Goal: Task Accomplishment & Management: Use online tool/utility

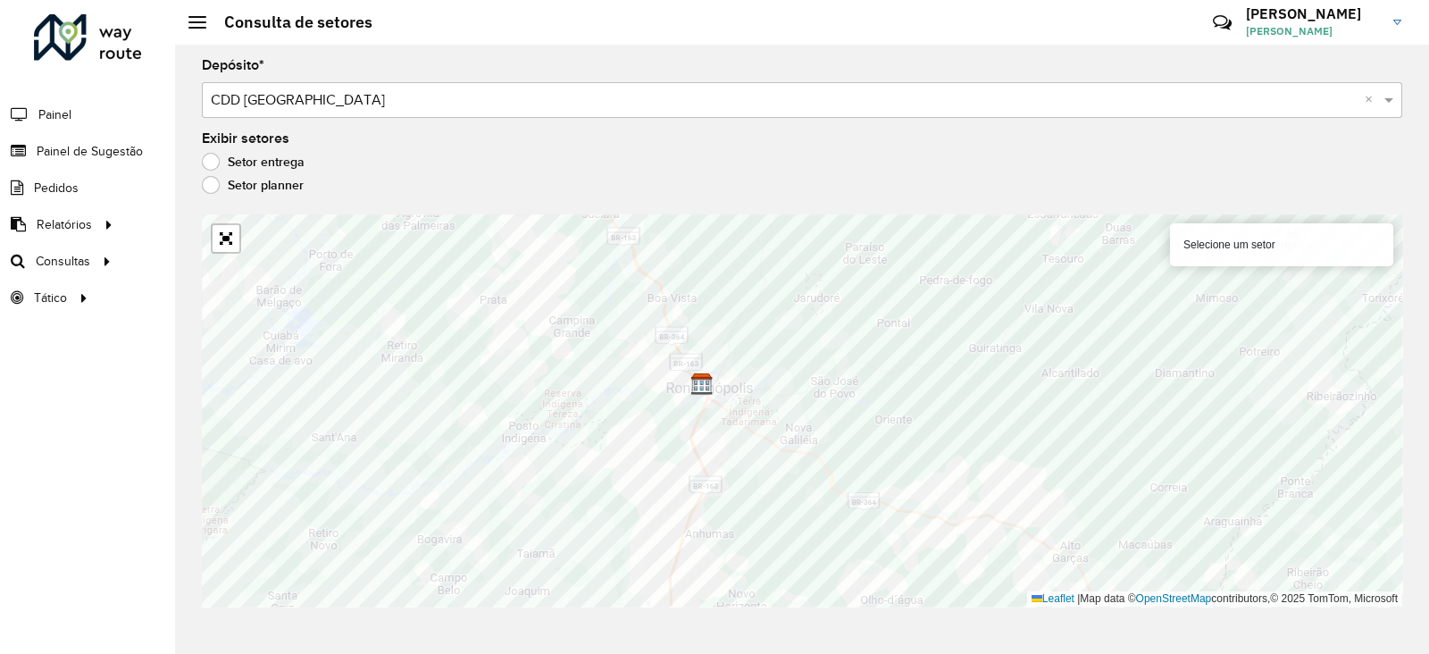
click at [99, 48] on div at bounding box center [88, 37] width 108 height 46
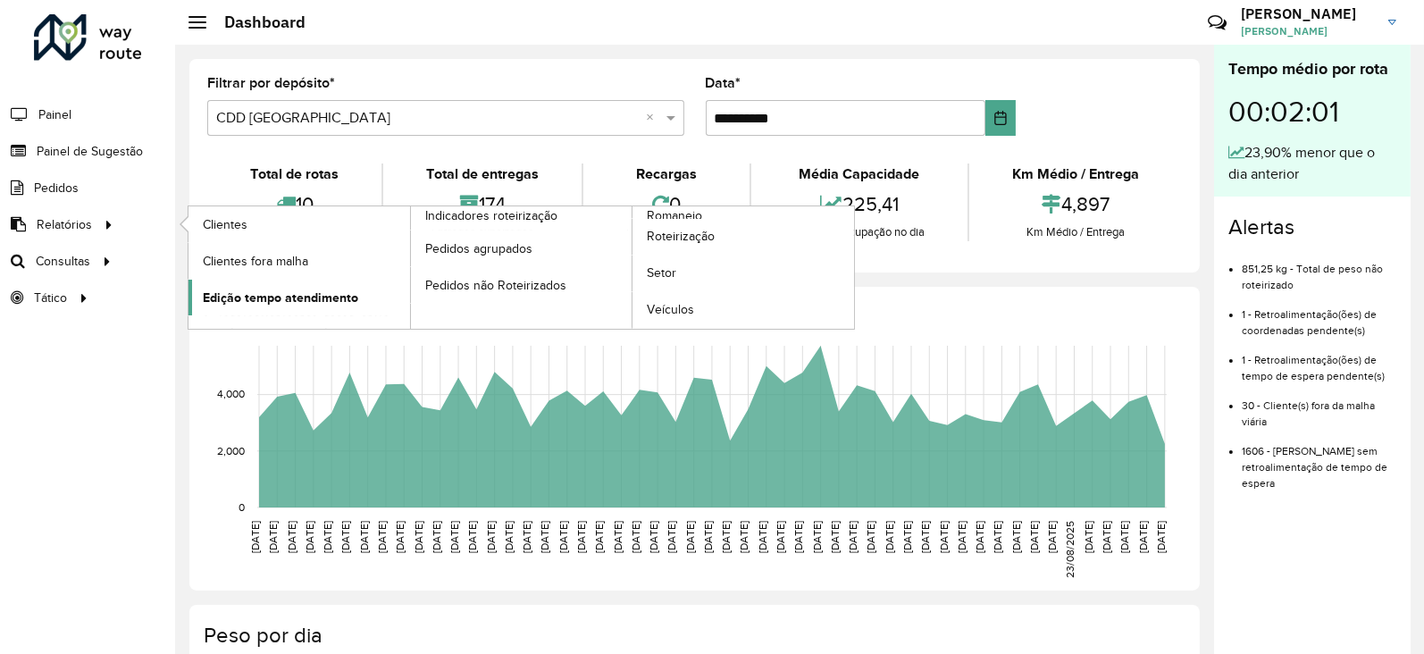
click at [276, 296] on span "Edição tempo atendimento" at bounding box center [280, 297] width 155 height 19
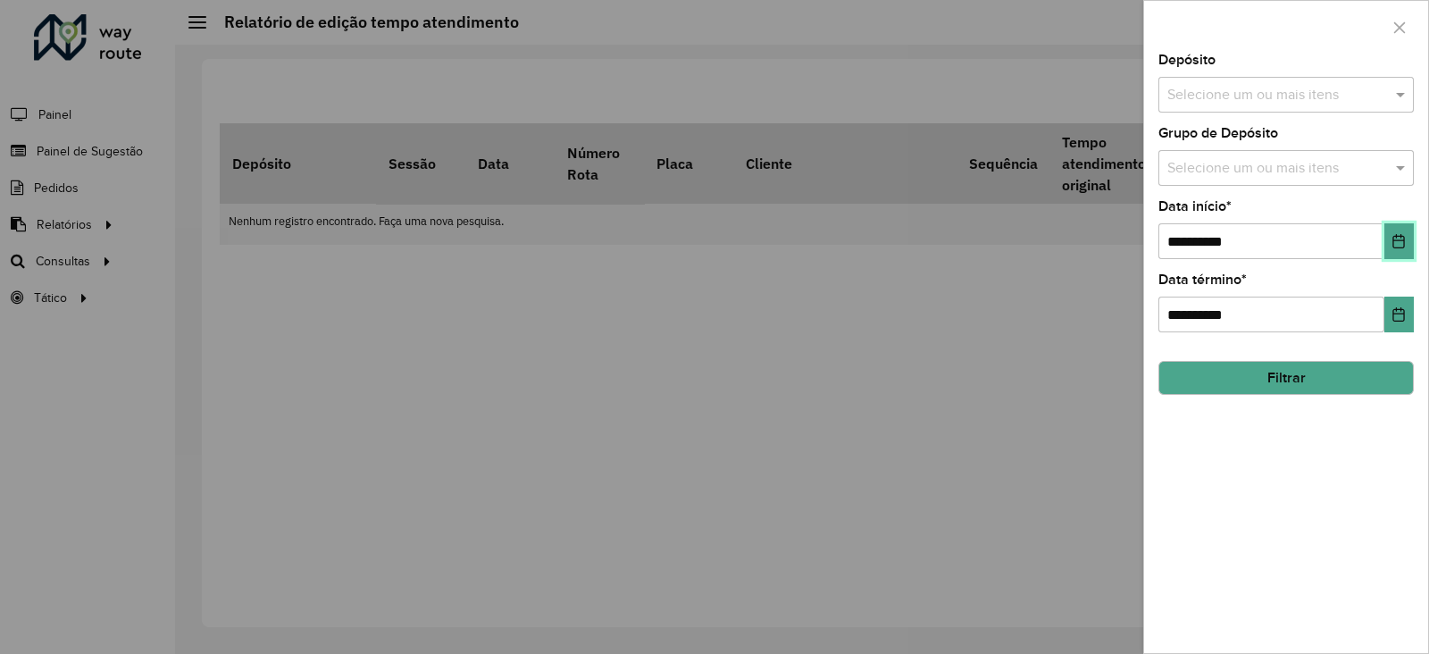
click at [1399, 231] on button "Choose Date" at bounding box center [1398, 241] width 29 height 36
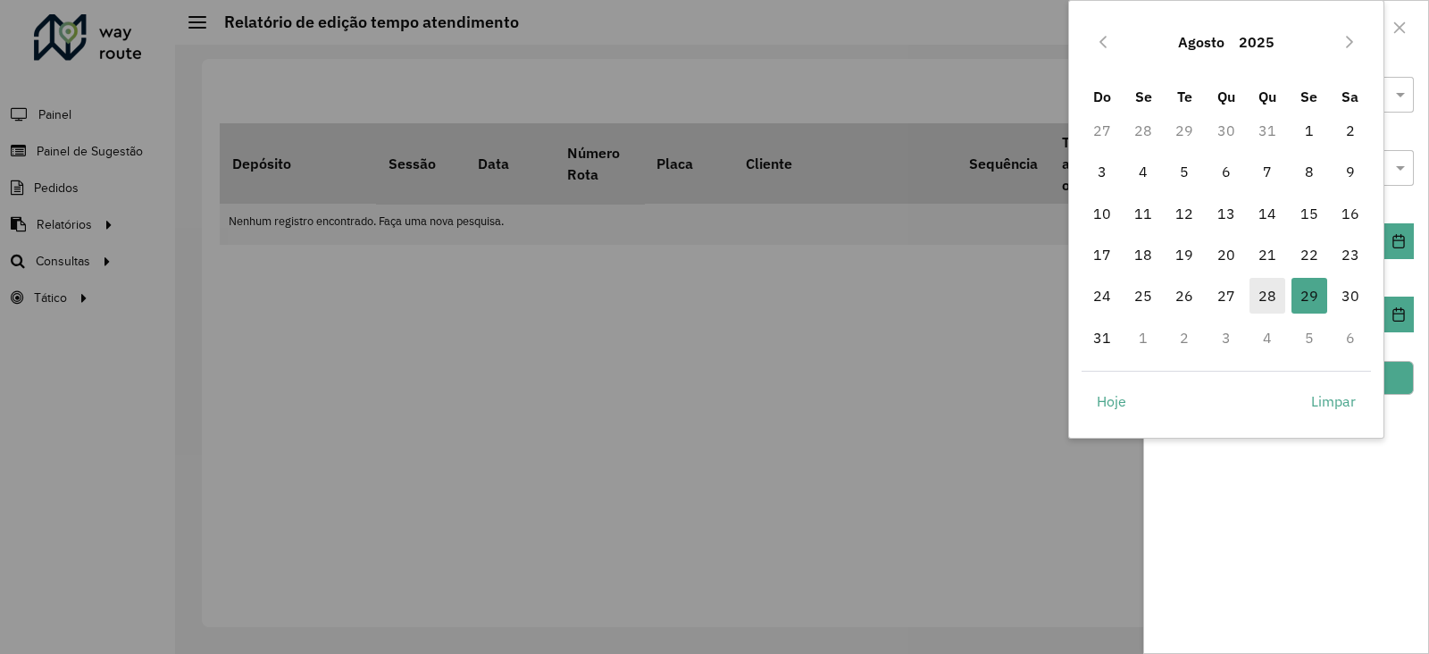
click at [1271, 286] on span "28" at bounding box center [1267, 296] width 36 height 36
type input "**********"
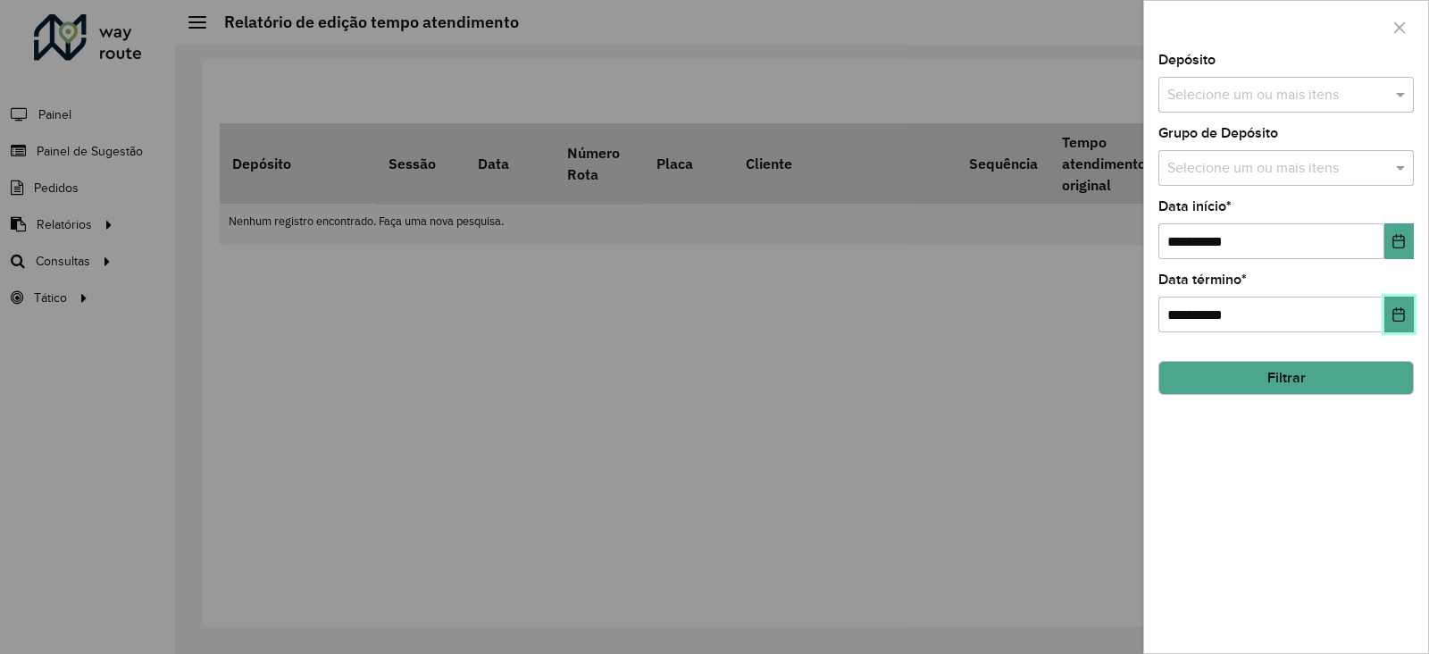
click at [1407, 310] on button "Choose Date" at bounding box center [1398, 314] width 29 height 36
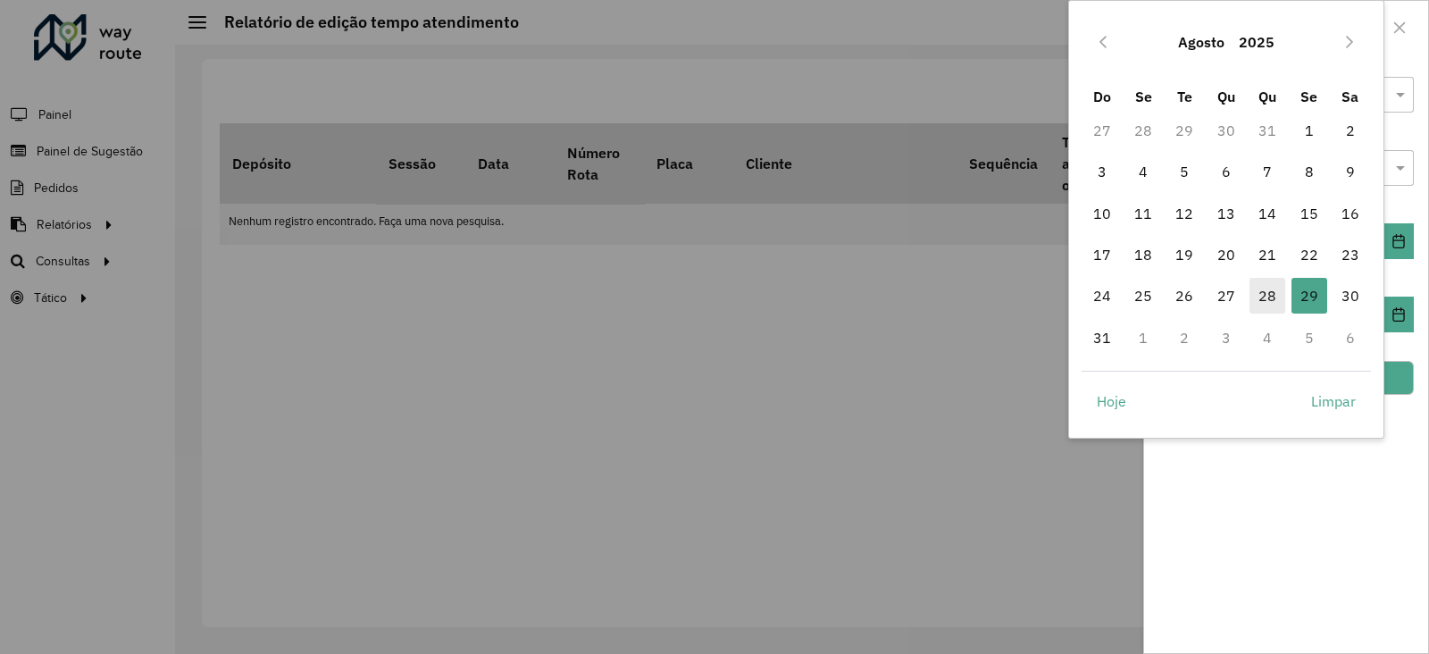
click at [1260, 294] on span "28" at bounding box center [1267, 296] width 36 height 36
type input "**********"
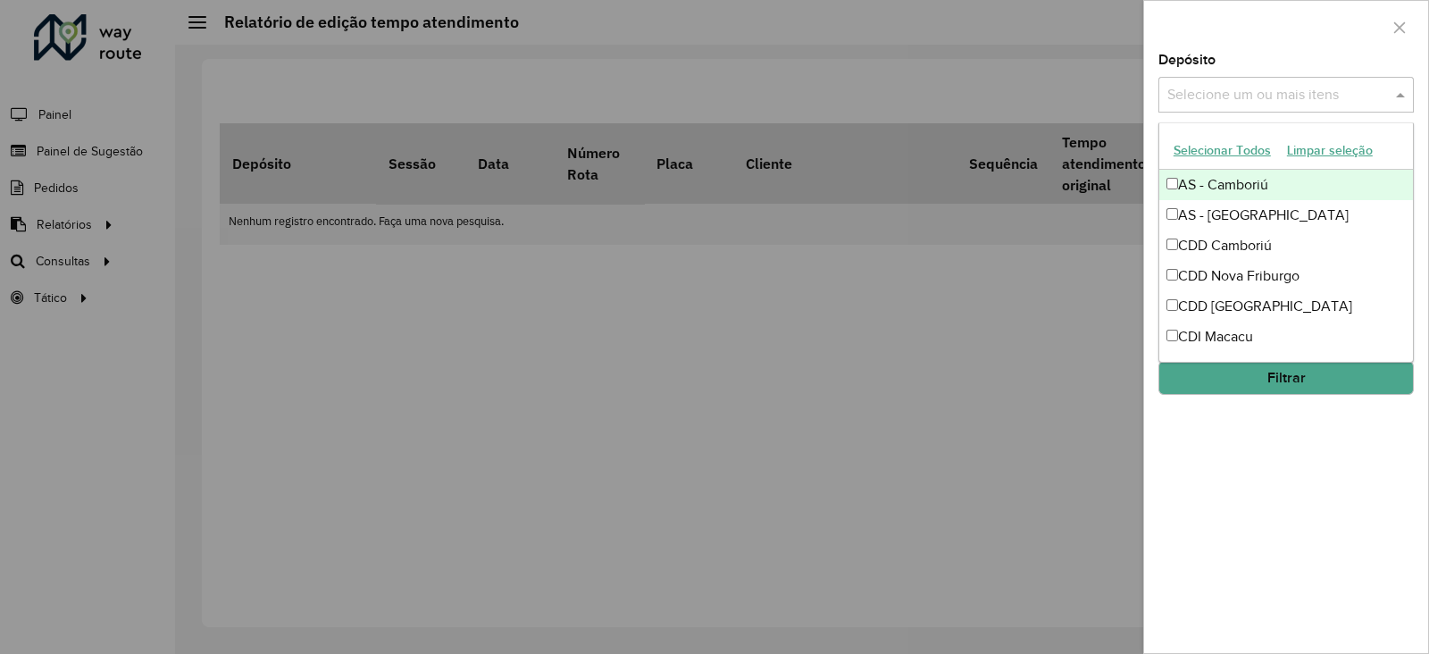
click at [1236, 91] on input "text" at bounding box center [1277, 95] width 229 height 21
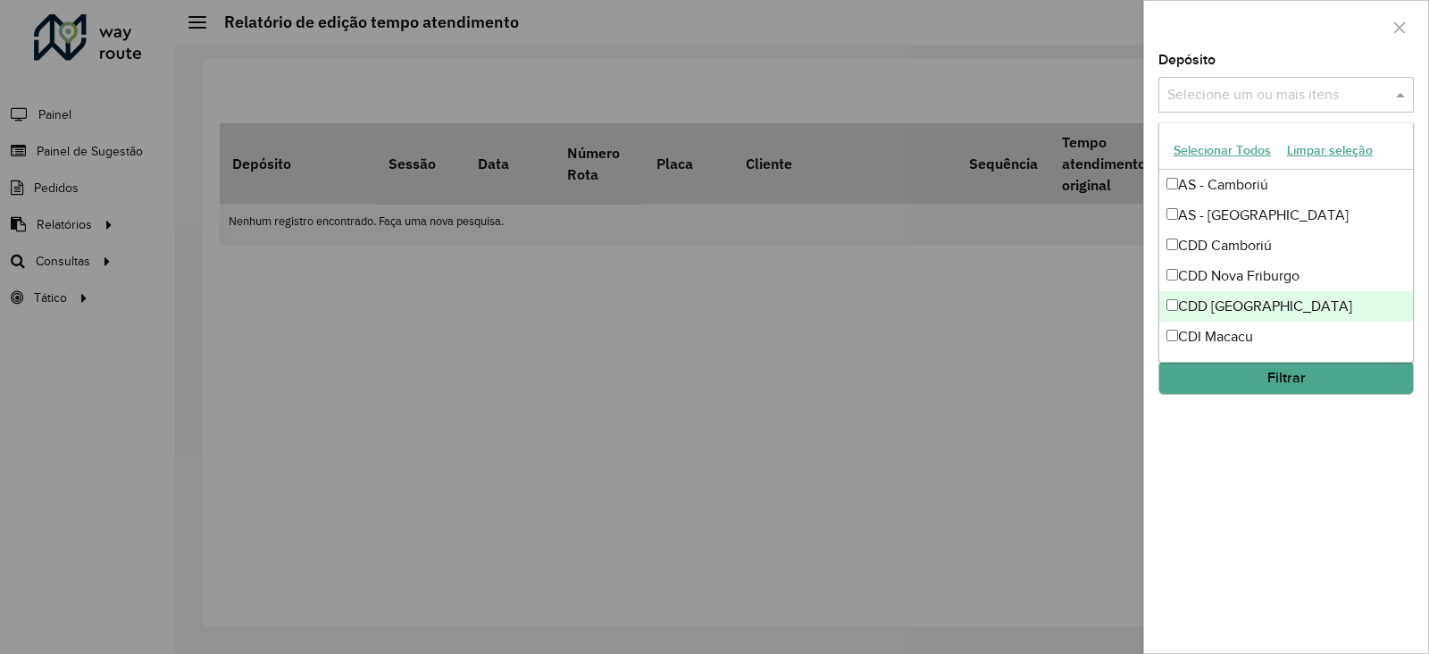
click at [1223, 303] on div "CDD [GEOGRAPHIC_DATA]" at bounding box center [1286, 306] width 254 height 30
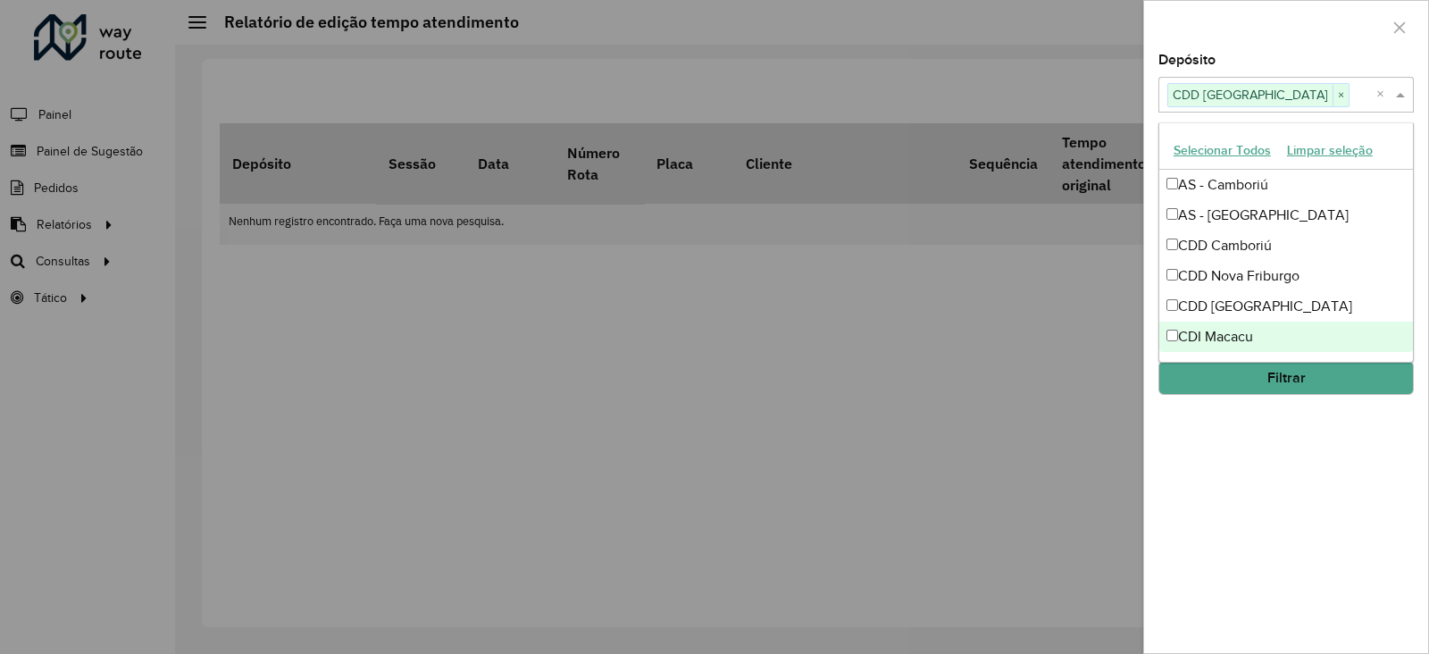
click at [1223, 387] on button "Filtrar" at bounding box center [1285, 378] width 255 height 34
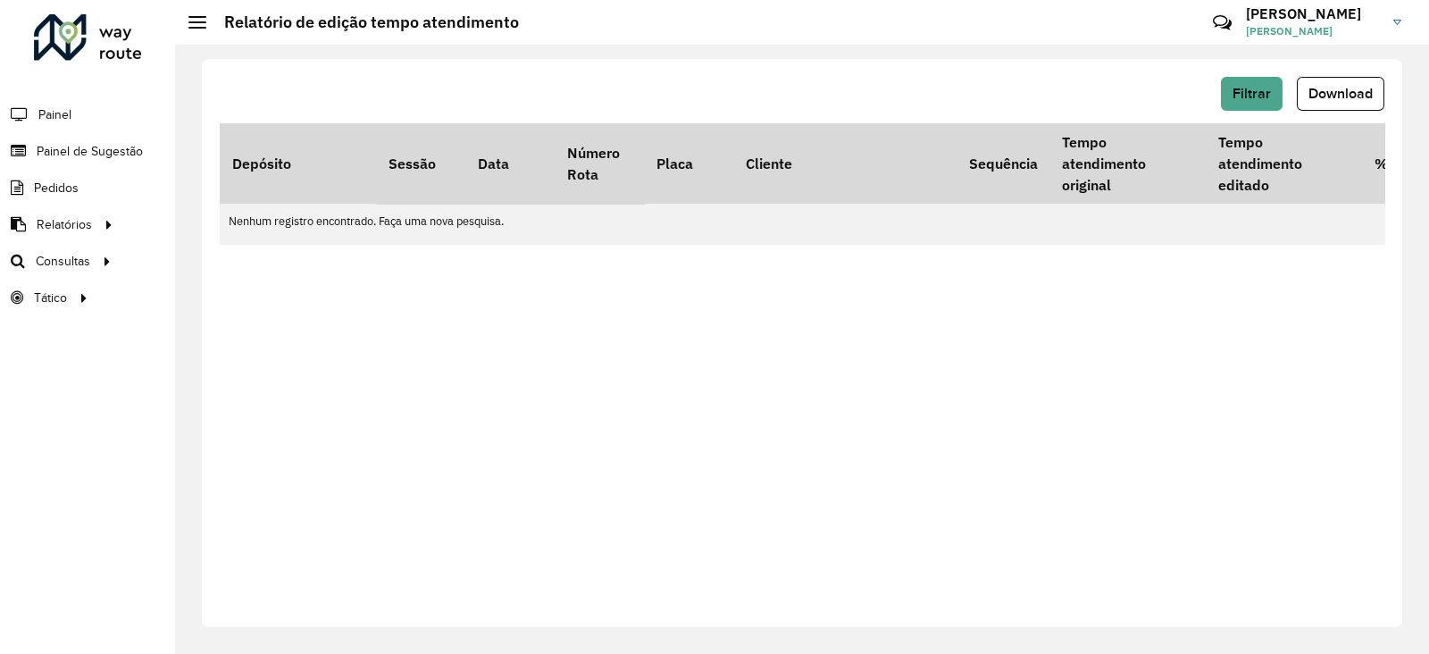
click at [71, 60] on div at bounding box center [88, 37] width 108 height 46
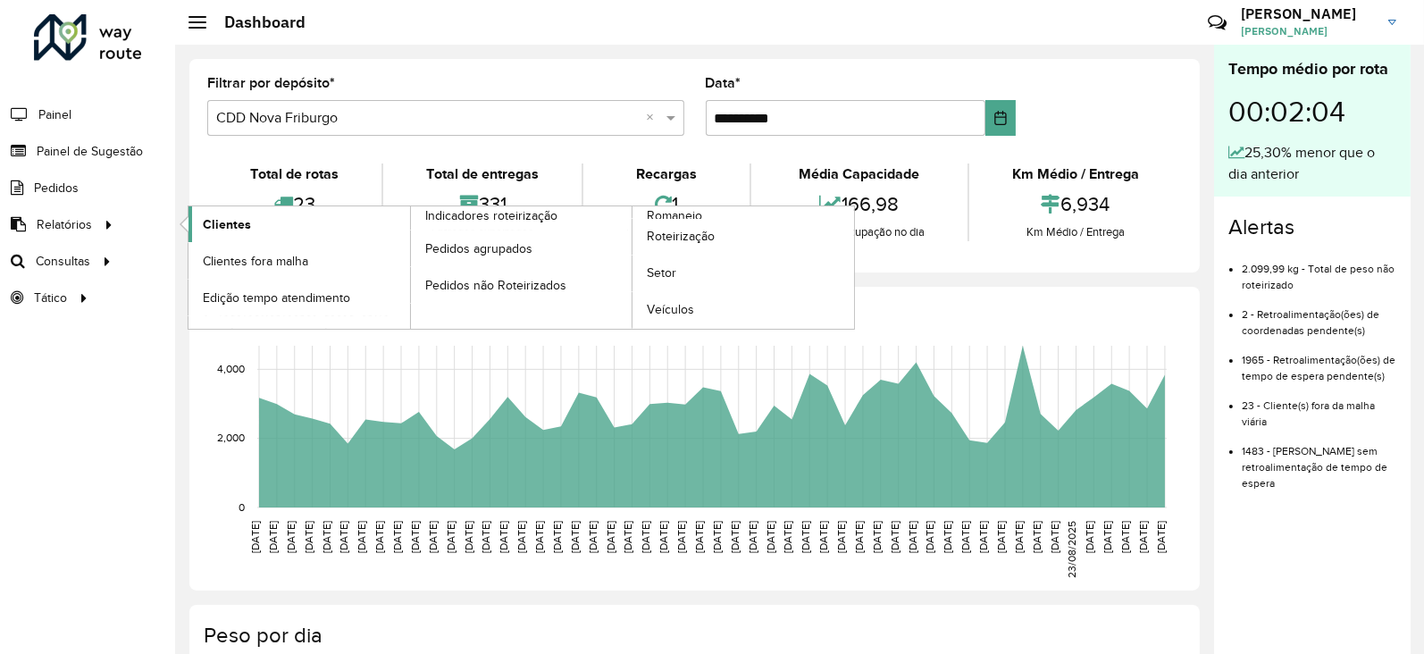
click at [210, 219] on span "Clientes" at bounding box center [227, 224] width 48 height 19
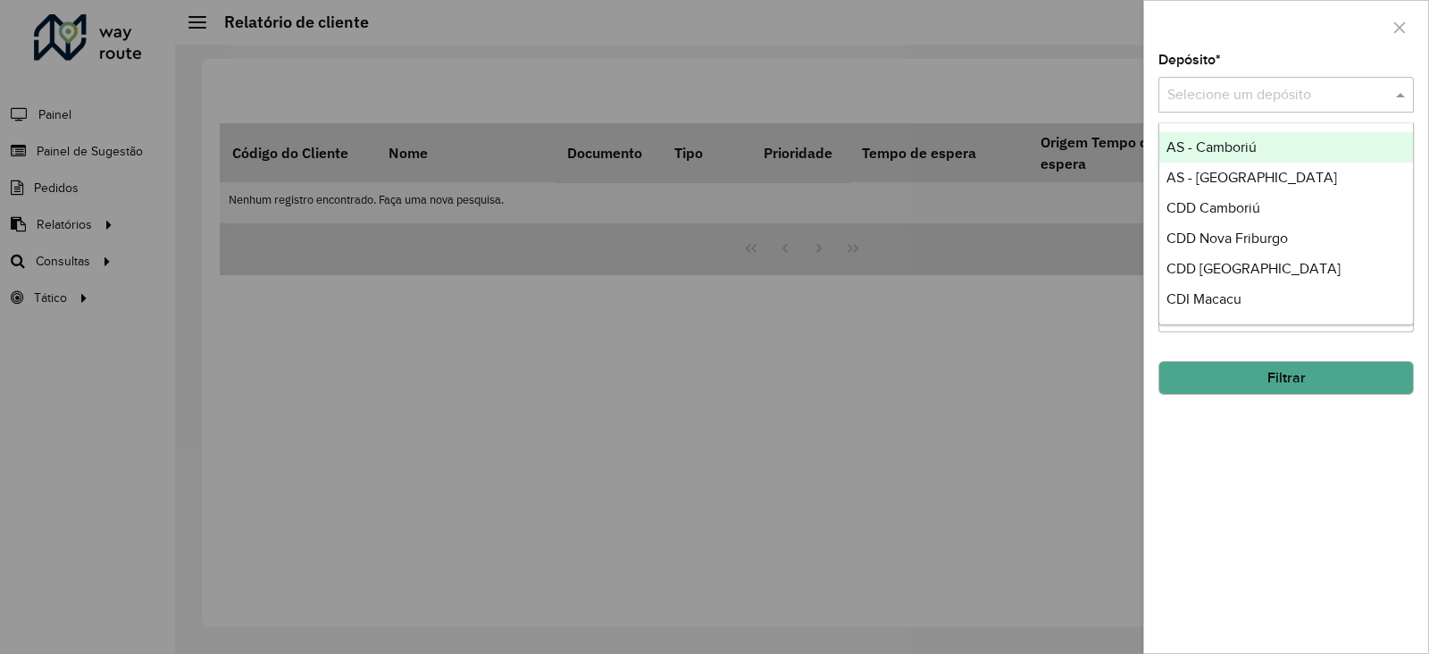
click at [1137, 91] on input "text" at bounding box center [1268, 95] width 202 height 21
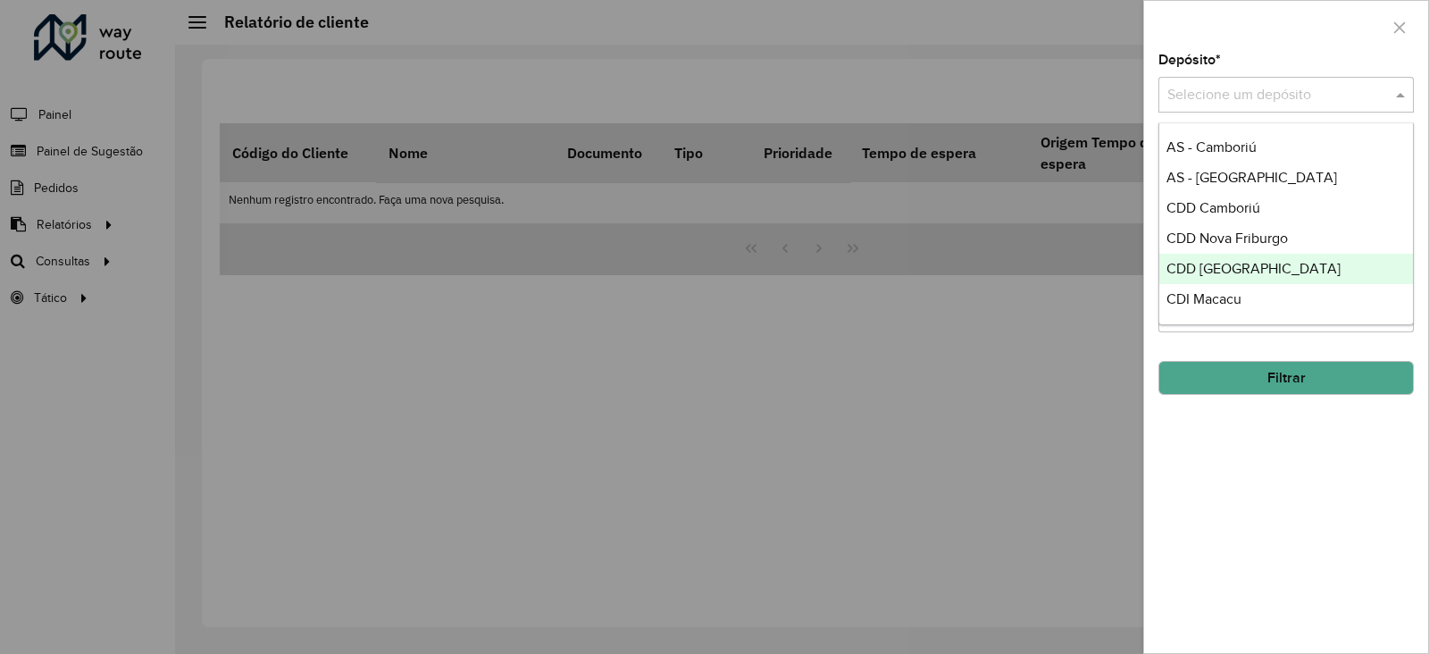
click at [1137, 274] on span "CDD [GEOGRAPHIC_DATA]" at bounding box center [1253, 268] width 174 height 15
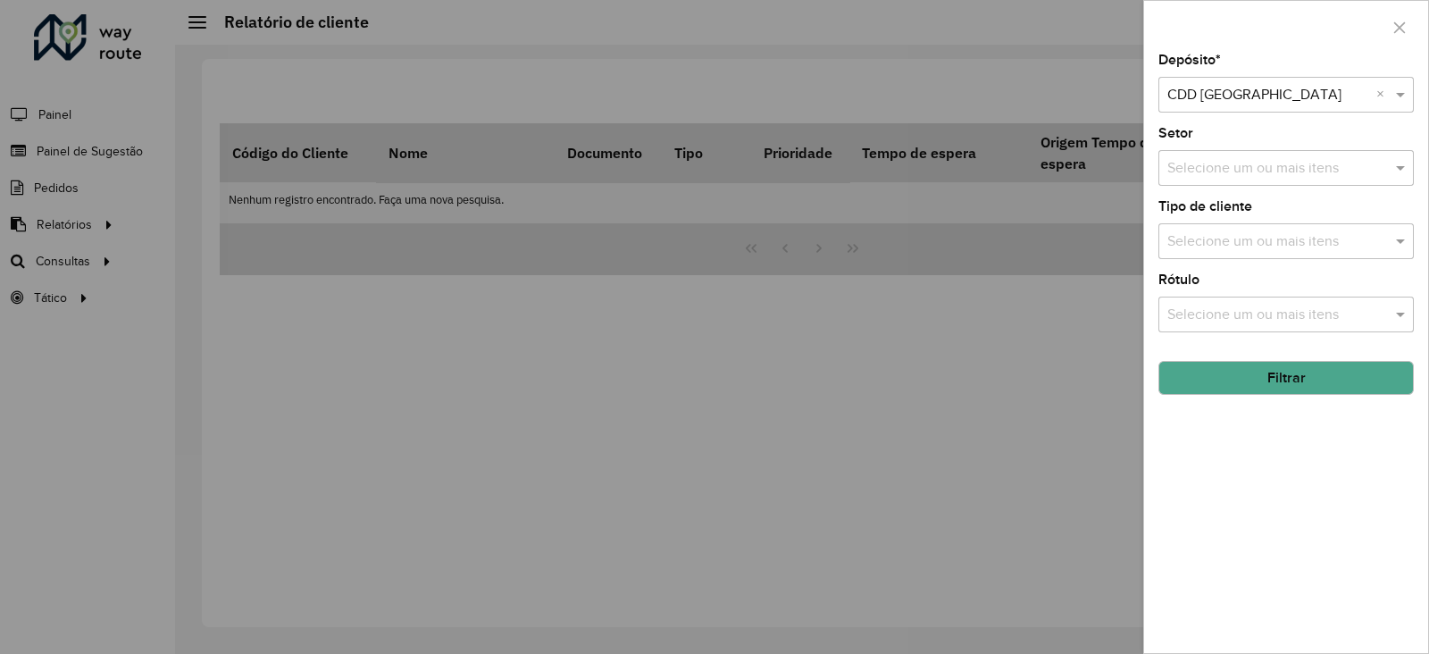
click at [1137, 168] on input "text" at bounding box center [1277, 168] width 229 height 21
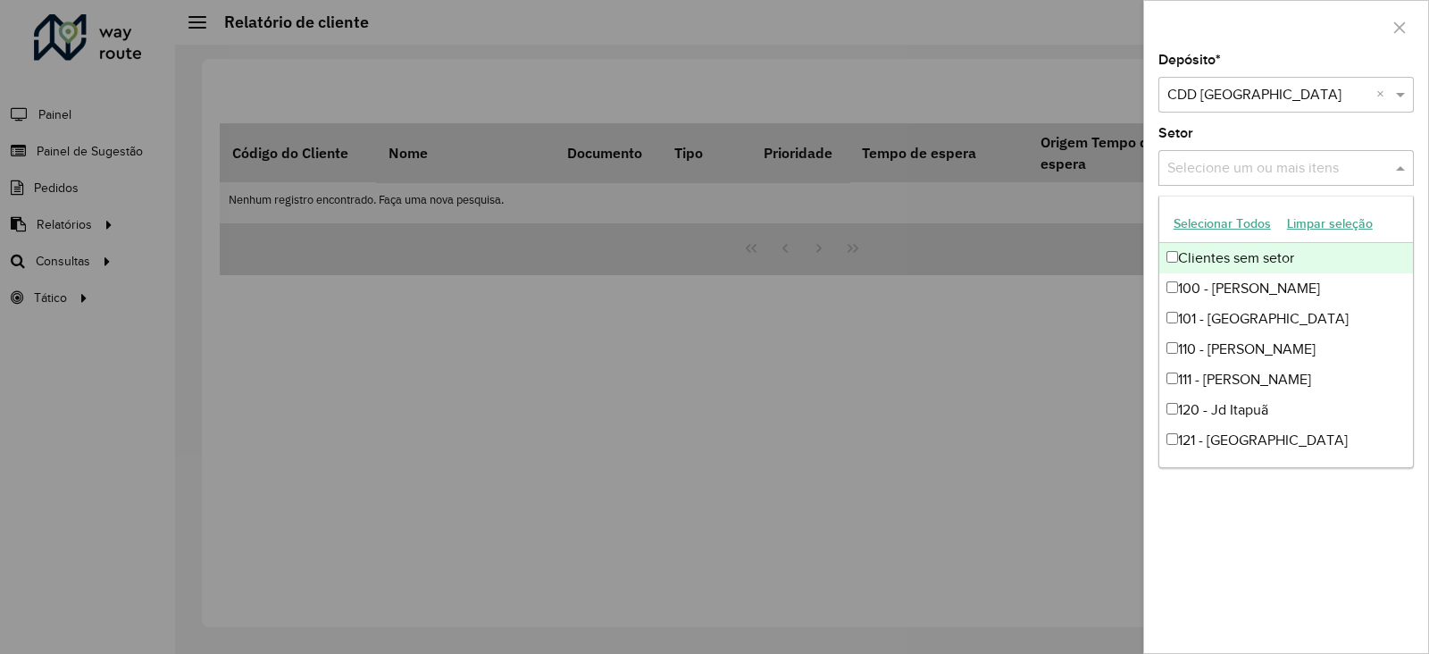
click at [1137, 168] on input "text" at bounding box center [1277, 168] width 229 height 21
click at [1137, 140] on div "Setor Selecione um ou mais itens" at bounding box center [1285, 156] width 255 height 59
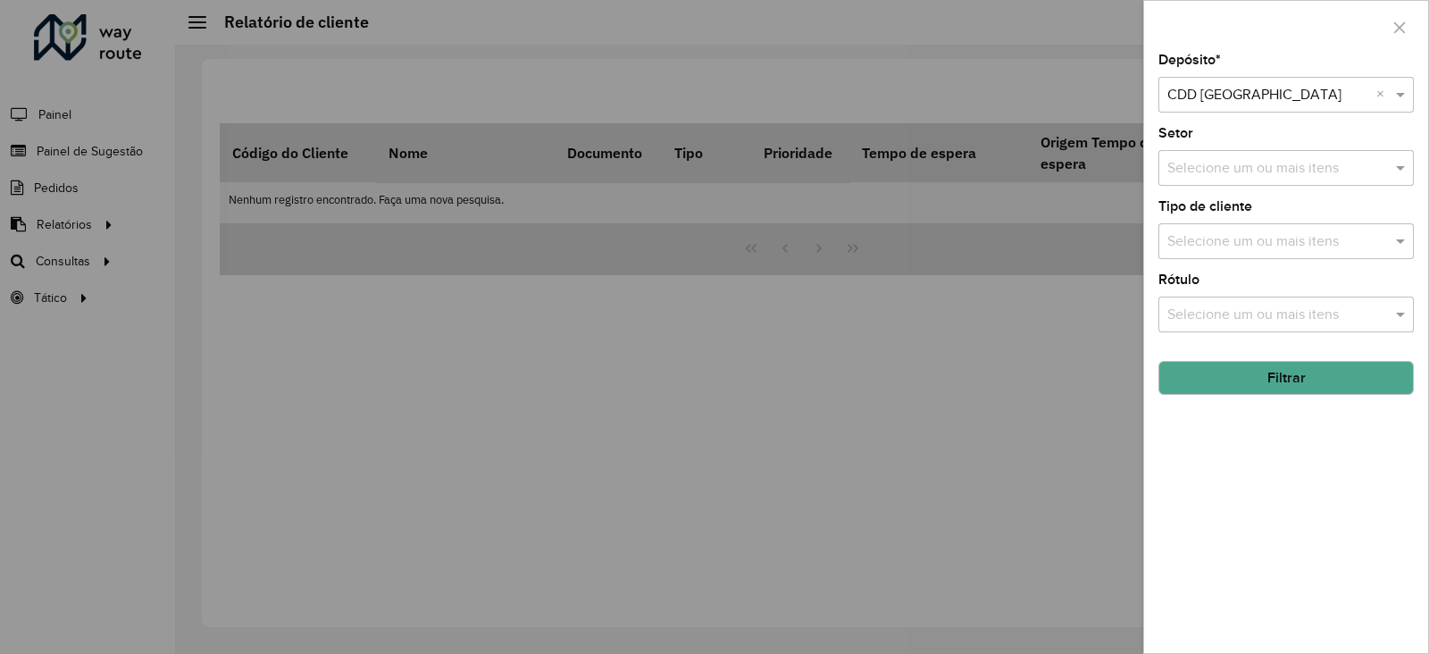
click at [1137, 321] on input "text" at bounding box center [1277, 315] width 229 height 21
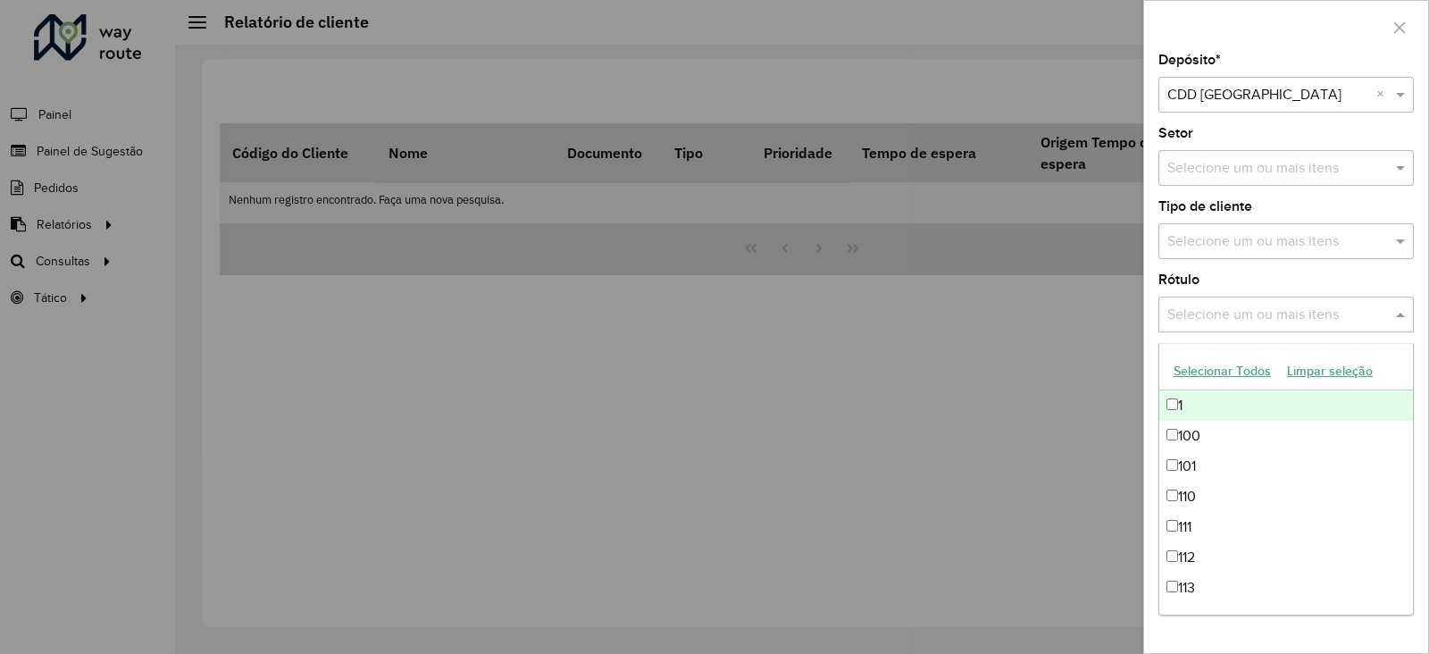
click at [1137, 321] on input "text" at bounding box center [1277, 315] width 229 height 21
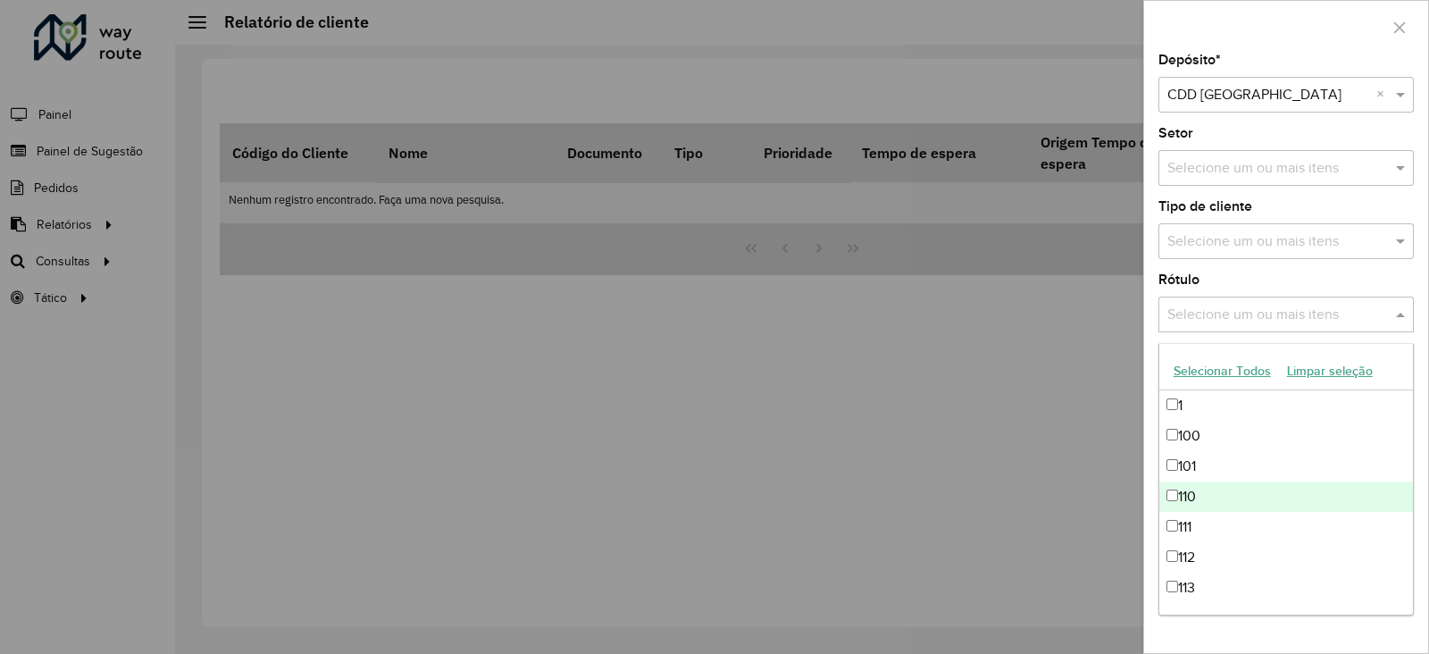
click at [1088, 439] on div at bounding box center [714, 327] width 1429 height 654
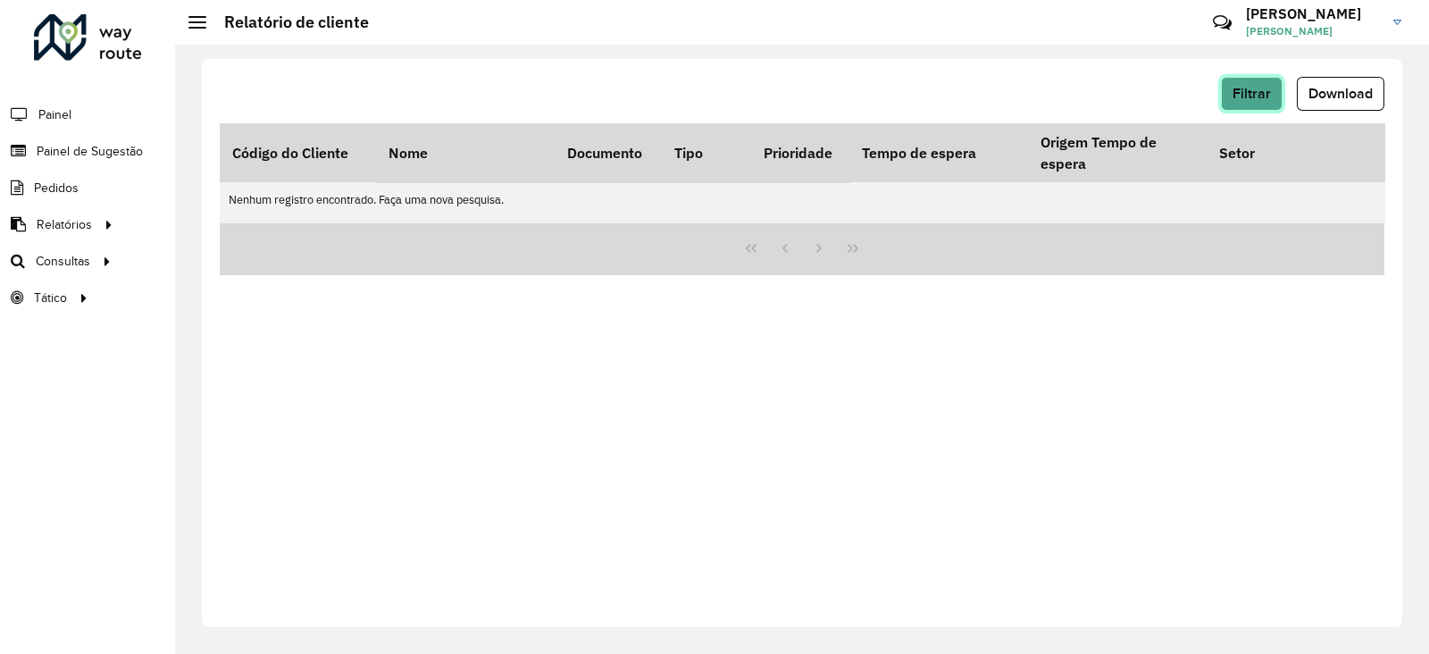
click at [1137, 96] on span "Filtrar" at bounding box center [1251, 93] width 38 height 15
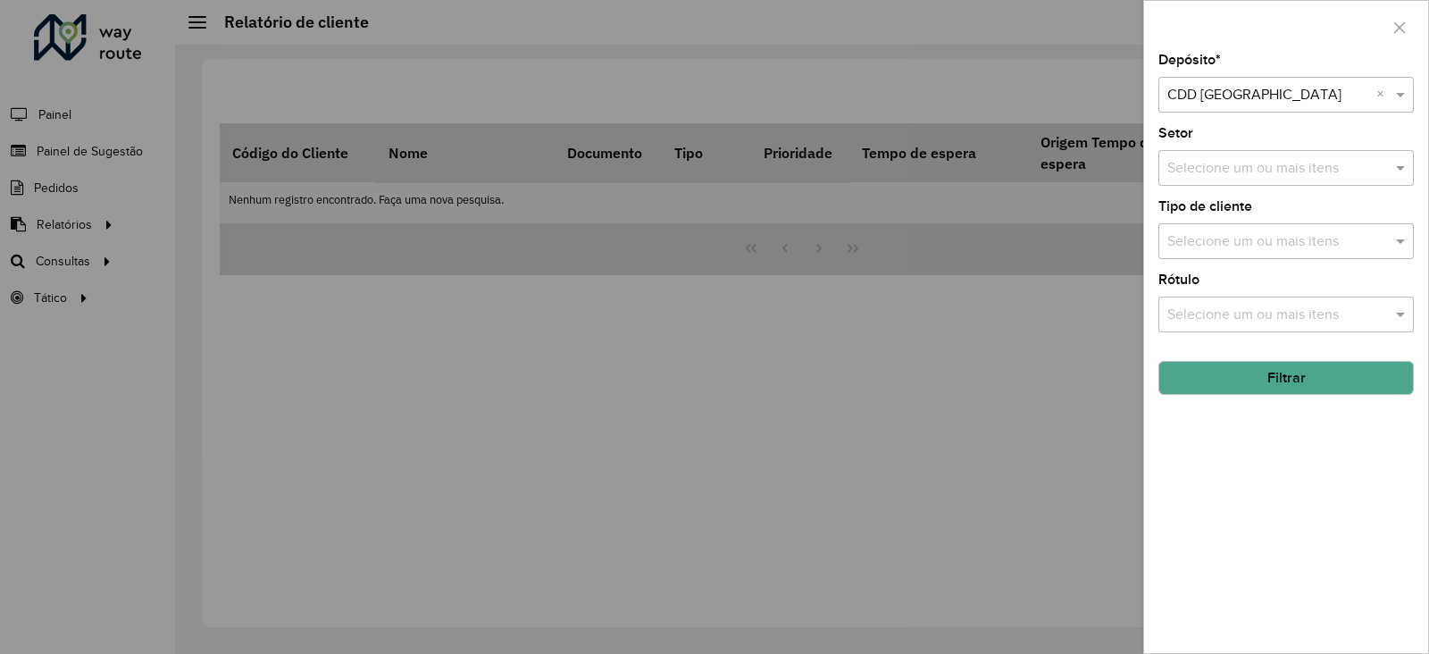
click at [1137, 380] on button "Filtrar" at bounding box center [1285, 378] width 255 height 34
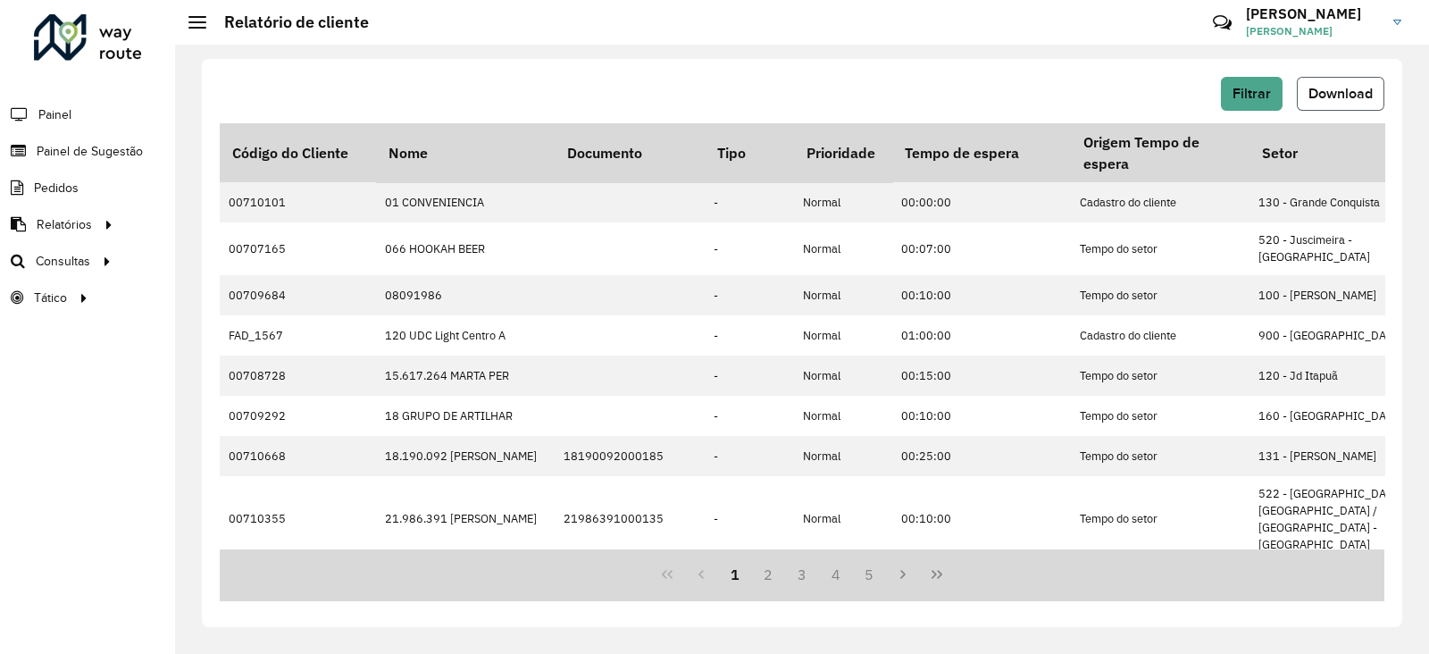
click at [1137, 96] on span "Download" at bounding box center [1340, 93] width 64 height 15
